Goal: Find specific page/section: Find specific page/section

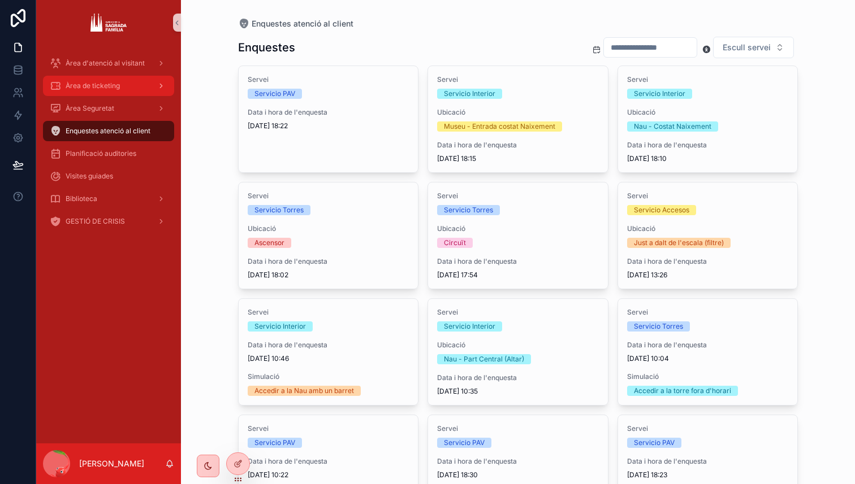
click at [130, 92] on div "Àrea de ticketing" at bounding box center [109, 86] width 118 height 18
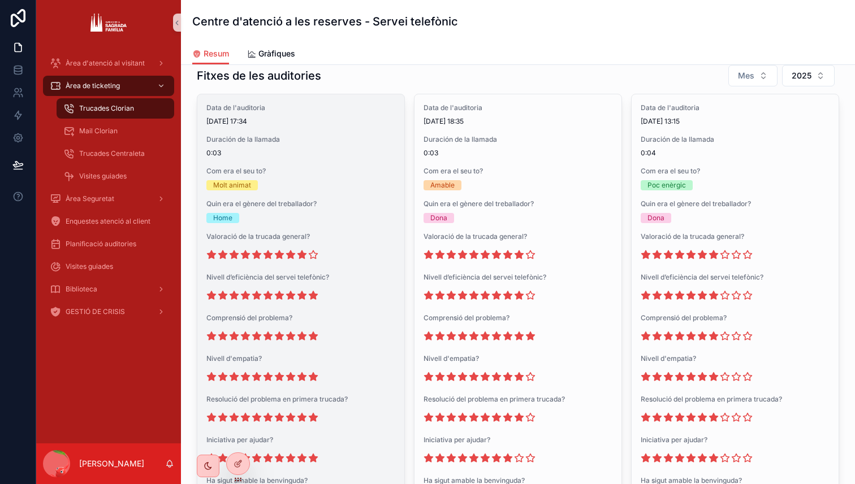
scroll to position [986, 0]
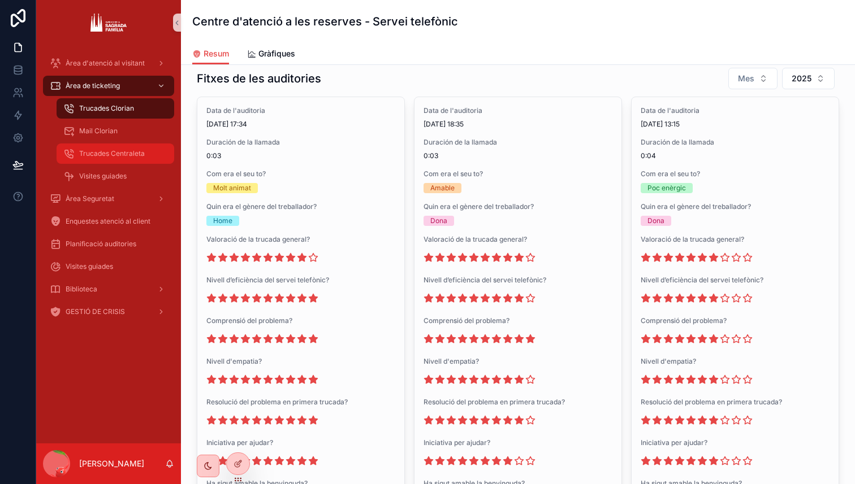
click at [128, 150] on span "Trucades Centraleta" at bounding box center [112, 153] width 66 height 9
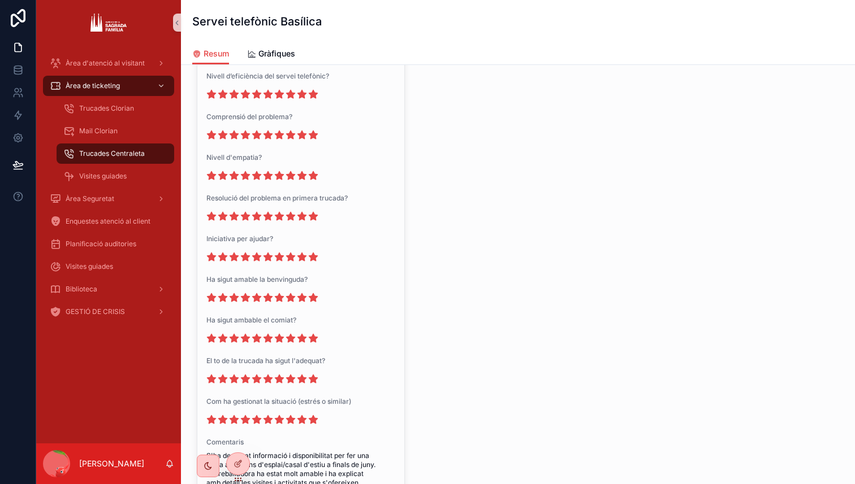
scroll to position [3373, 0]
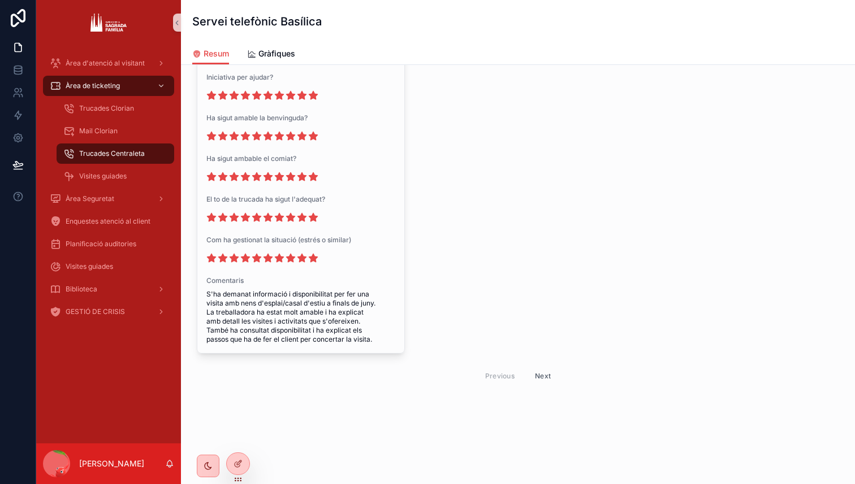
click at [546, 379] on button "Next" at bounding box center [543, 376] width 32 height 18
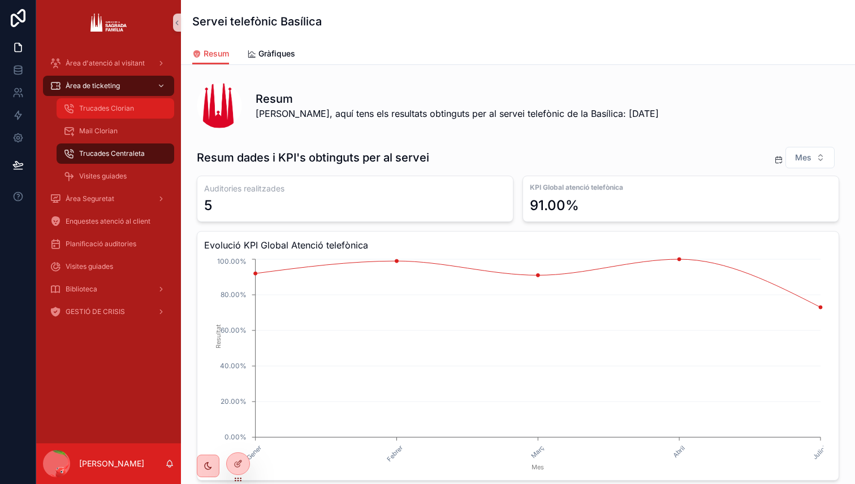
click at [142, 115] on div "Trucades Clorian" at bounding box center [115, 108] width 104 height 18
